Goal: Task Accomplishment & Management: Manage account settings

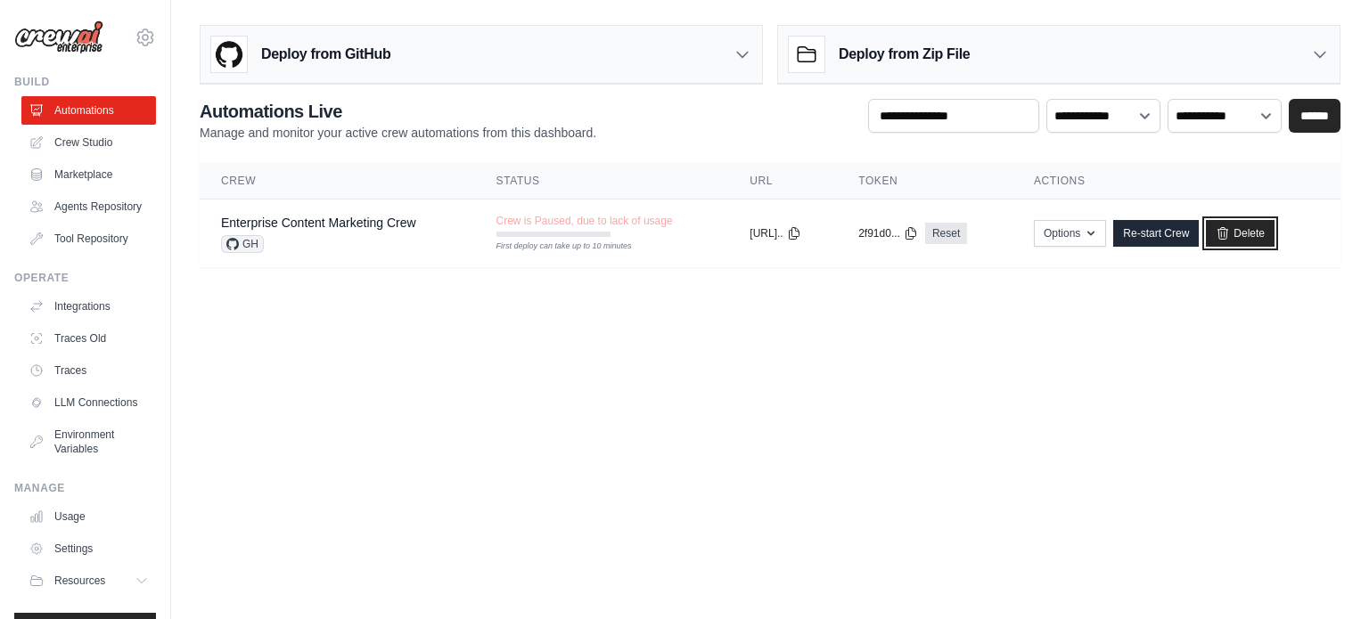
drag, startPoint x: 1250, startPoint y: 233, endPoint x: 774, endPoint y: 85, distance: 499.5
click at [1250, 233] on link "Delete" at bounding box center [1240, 233] width 69 height 27
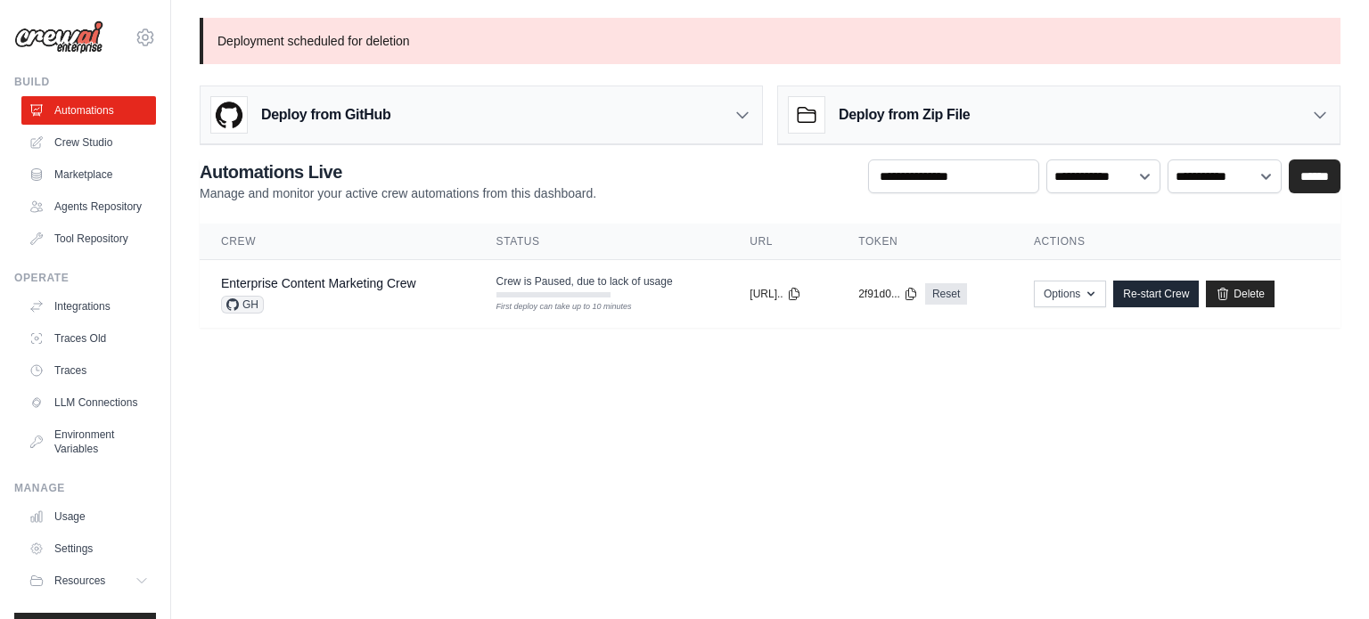
drag, startPoint x: 78, startPoint y: 31, endPoint x: 82, endPoint y: 42, distance: 11.6
click at [78, 31] on img at bounding box center [58, 37] width 89 height 34
click at [93, 120] on link "Automations" at bounding box center [90, 110] width 135 height 29
